Goal: Find specific page/section: Find specific page/section

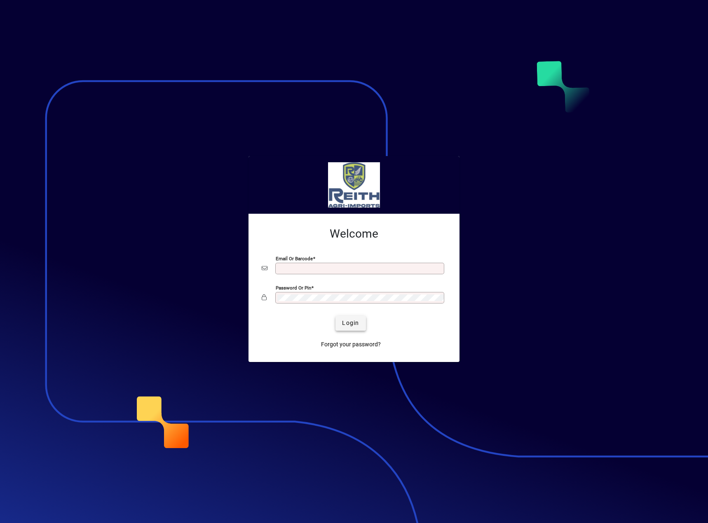
type input "**********"
click at [350, 326] on span "Login" at bounding box center [350, 323] width 17 height 9
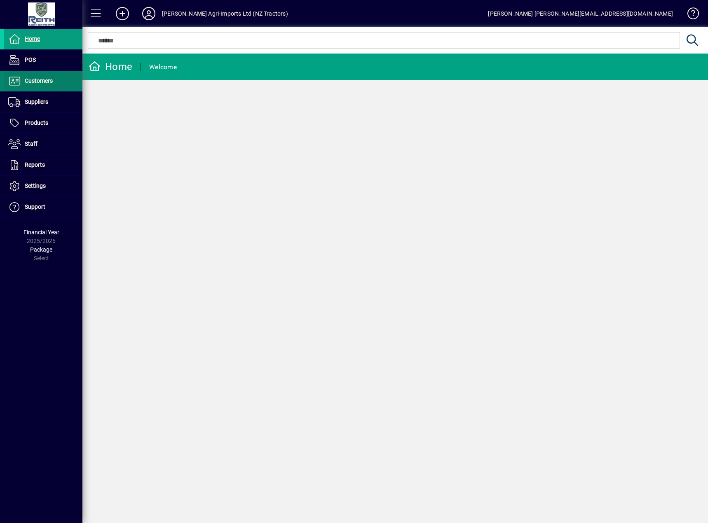
click at [62, 81] on span at bounding box center [43, 81] width 78 height 20
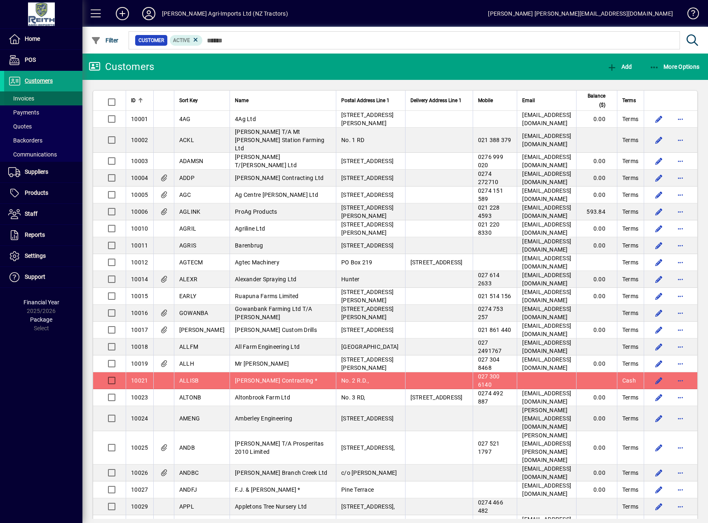
click at [58, 98] on span at bounding box center [43, 99] width 78 height 20
